Goal: Information Seeking & Learning: Learn about a topic

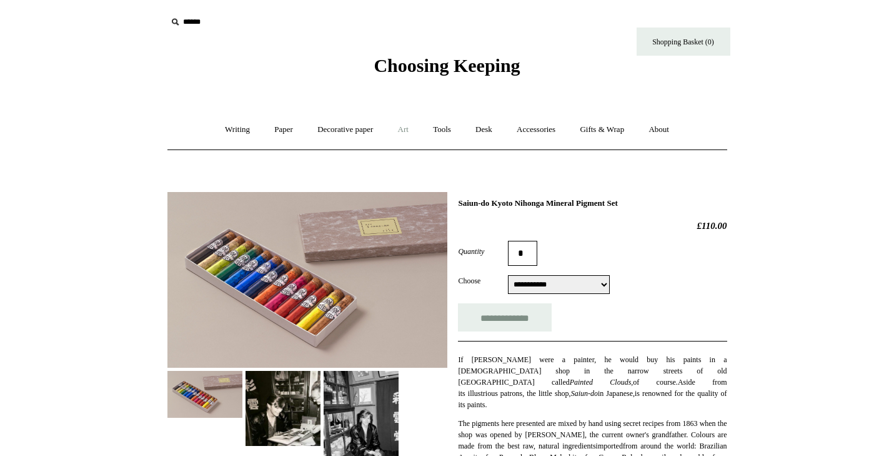
click at [407, 129] on link "Art +" at bounding box center [403, 129] width 33 height 33
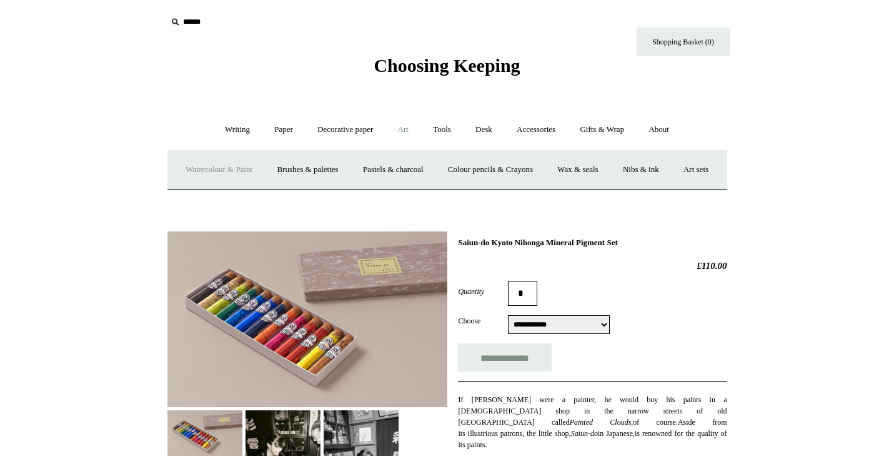
click at [224, 171] on link "Watercolour & Paint" at bounding box center [218, 169] width 89 height 33
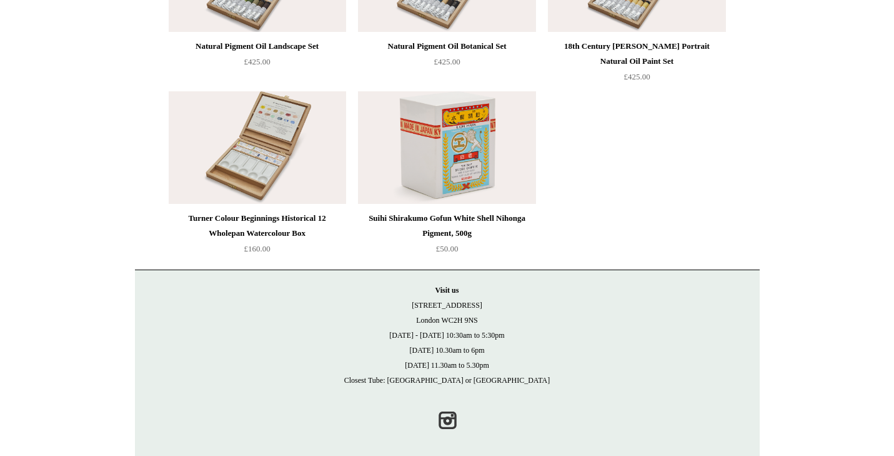
scroll to position [2830, 0]
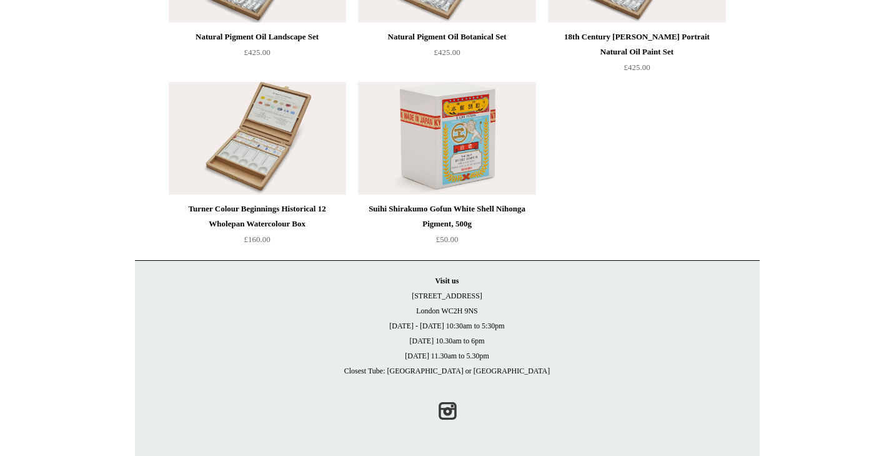
click at [254, 207] on div "Turner Colour Beginnings Historical 12 Wholepan Watercolour Box" at bounding box center [257, 216] width 171 height 30
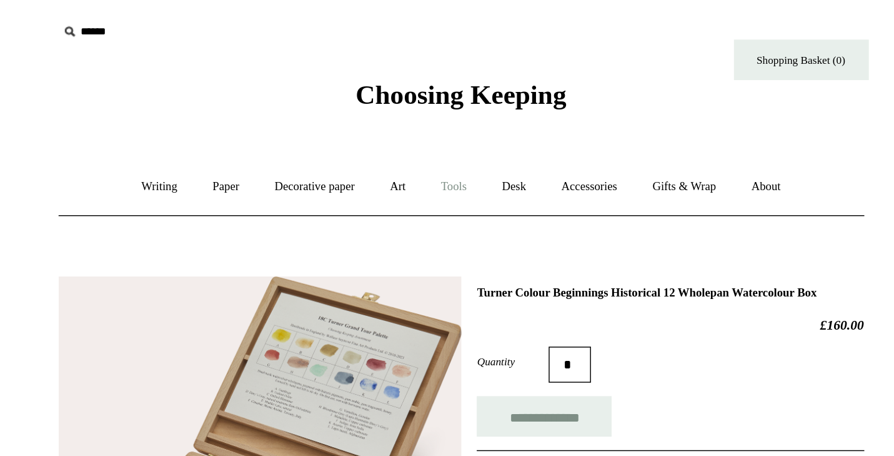
click at [444, 131] on link "Tools +" at bounding box center [442, 129] width 41 height 33
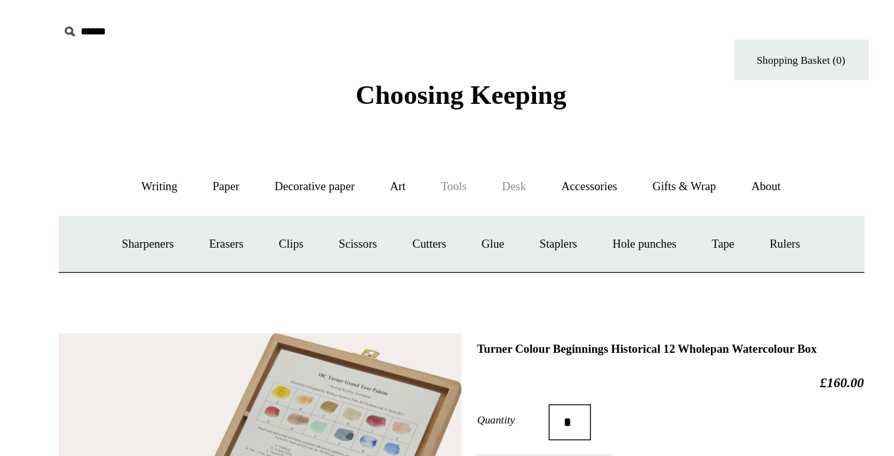
click at [487, 130] on link "Desk +" at bounding box center [483, 129] width 39 height 33
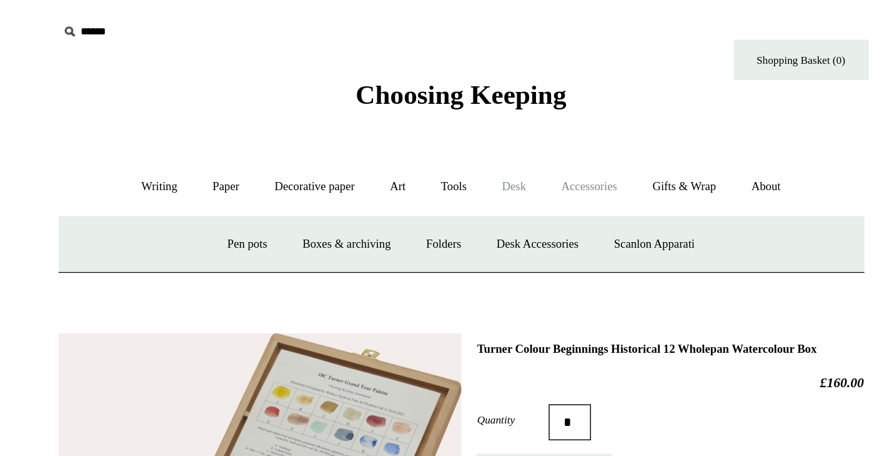
click at [534, 131] on link "Accessories +" at bounding box center [536, 129] width 61 height 33
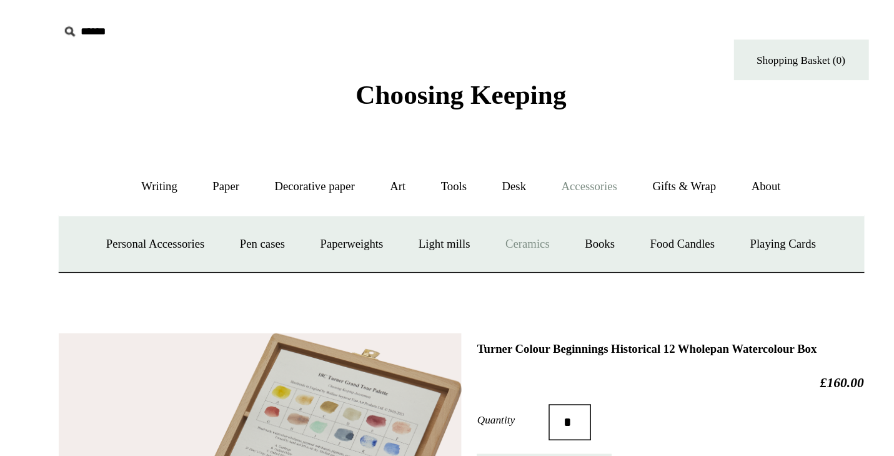
click at [499, 167] on link "Ceramics +" at bounding box center [493, 169] width 53 height 33
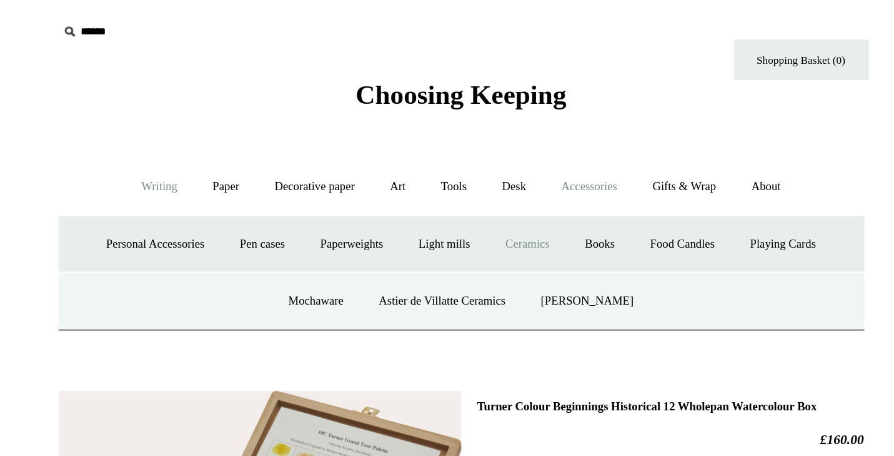
click at [231, 129] on link "Writing +" at bounding box center [237, 129] width 47 height 33
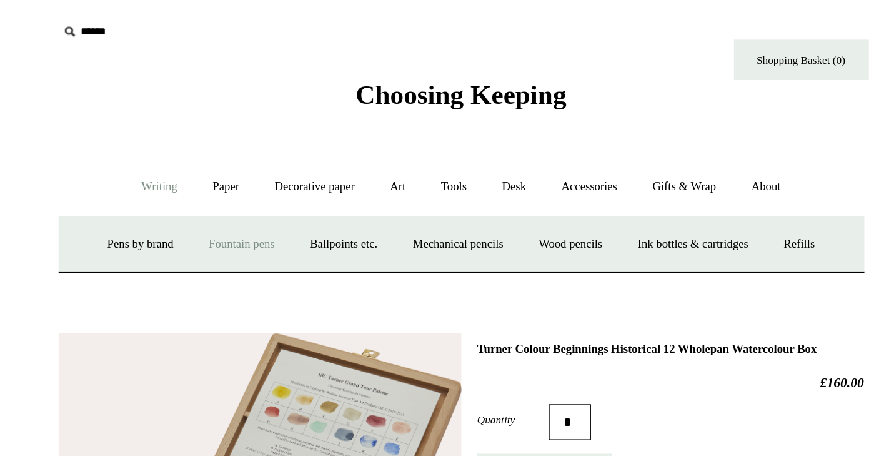
click at [277, 167] on link "Fountain pens +" at bounding box center [295, 169] width 68 height 33
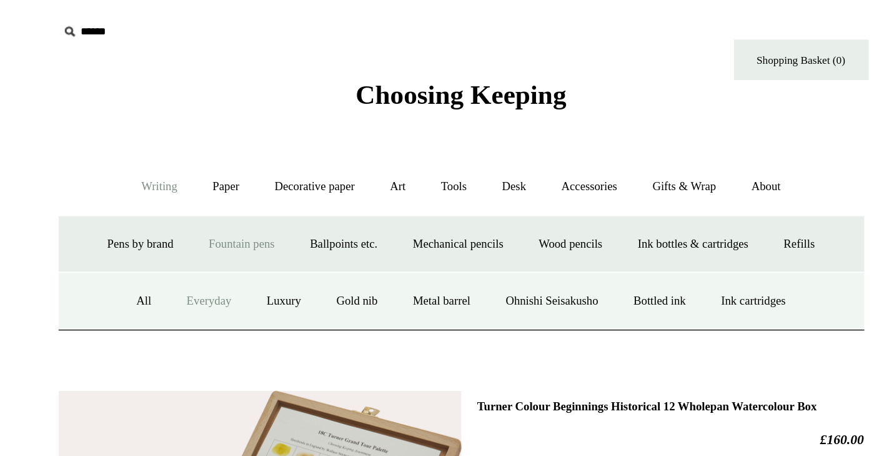
click at [266, 208] on link "Everyday" at bounding box center [272, 208] width 54 height 33
click at [404, 131] on link "Art +" at bounding box center [403, 129] width 33 height 33
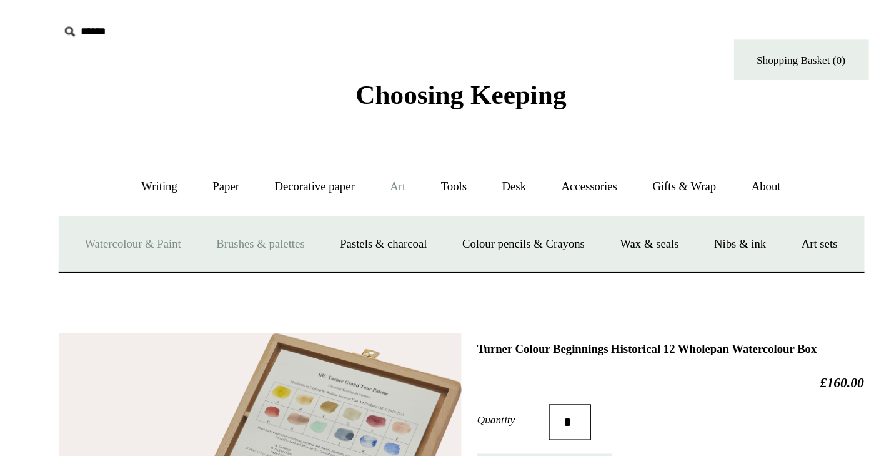
click at [330, 167] on link "Brushes & palettes" at bounding box center [308, 169] width 84 height 33
click at [672, 186] on link "Art sets" at bounding box center [695, 169] width 47 height 33
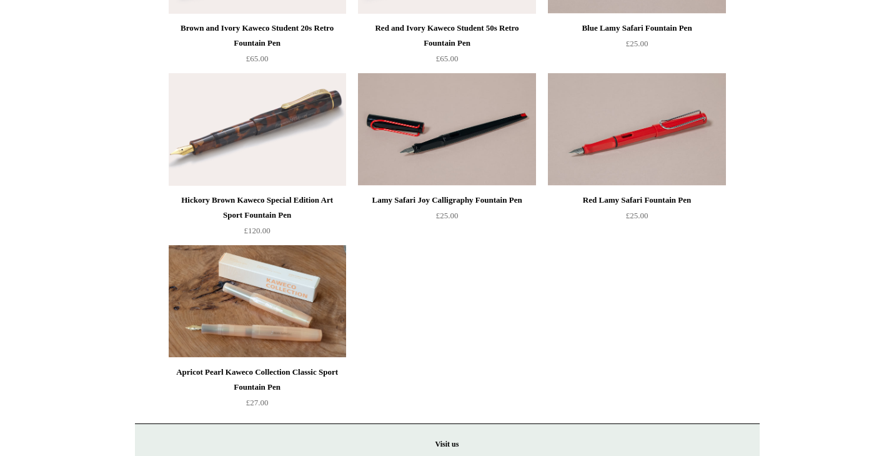
scroll to position [1296, 0]
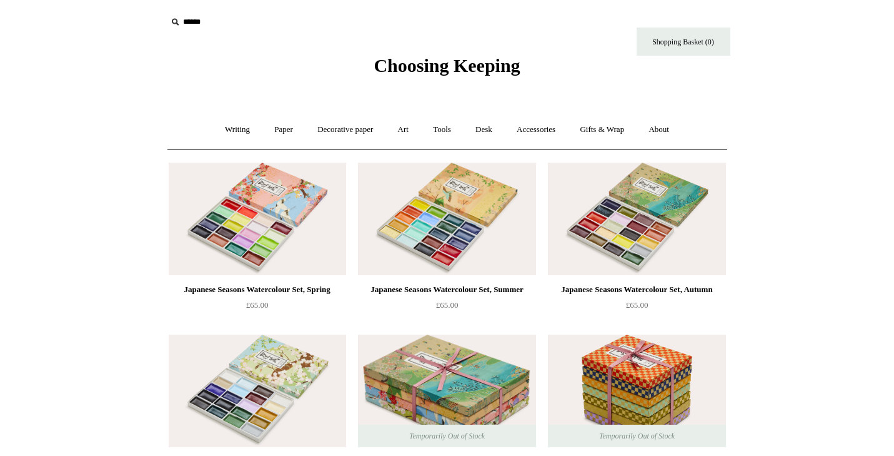
scroll to position [2830, 0]
